Goal: Communication & Community: Connect with others

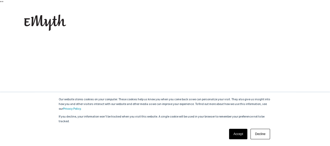
click at [237, 135] on link "Accept" at bounding box center [238, 134] width 19 height 10
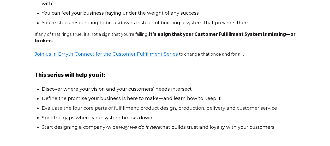
scroll to position [393, 0]
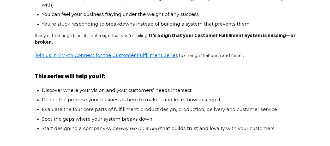
click at [167, 54] on link "Join us in EMyth Connect for the Customer Fulfillment Series" at bounding box center [106, 56] width 143 height 6
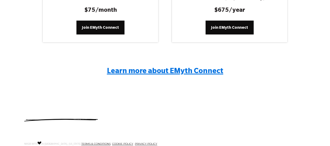
scroll to position [872, 0]
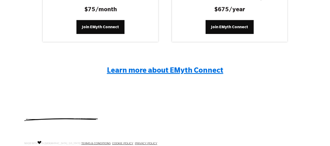
click at [170, 67] on span "Learn more about EMyth Connect" at bounding box center [165, 71] width 117 height 8
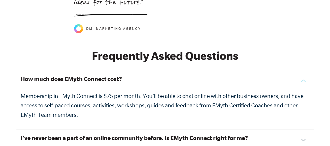
scroll to position [1733, 0]
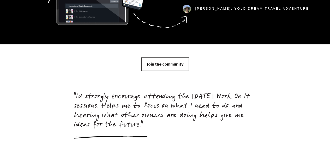
click at [153, 61] on link "Join the community" at bounding box center [166, 64] width 48 height 14
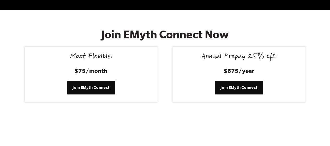
scroll to position [2151, 0]
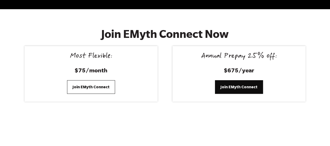
click at [108, 84] on span "Join EMyth Connect" at bounding box center [91, 87] width 37 height 6
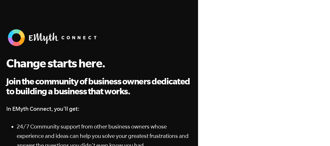
scroll to position [5, 0]
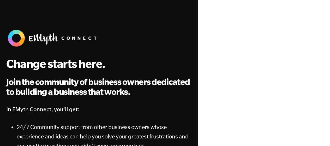
click at [209, 84] on div at bounding box center [264, 94] width 122 height 147
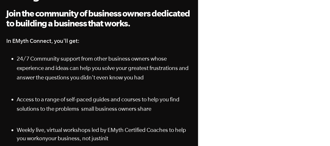
scroll to position [74, 0]
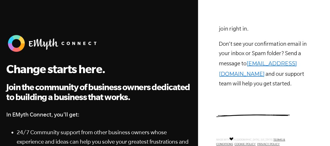
scroll to position [224, 0]
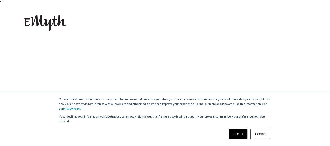
click at [232, 136] on link "Accept" at bounding box center [238, 134] width 19 height 10
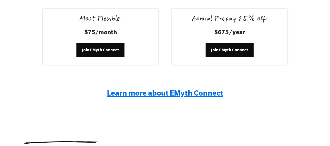
scroll to position [898, 0]
